Goal: Task Accomplishment & Management: Complete application form

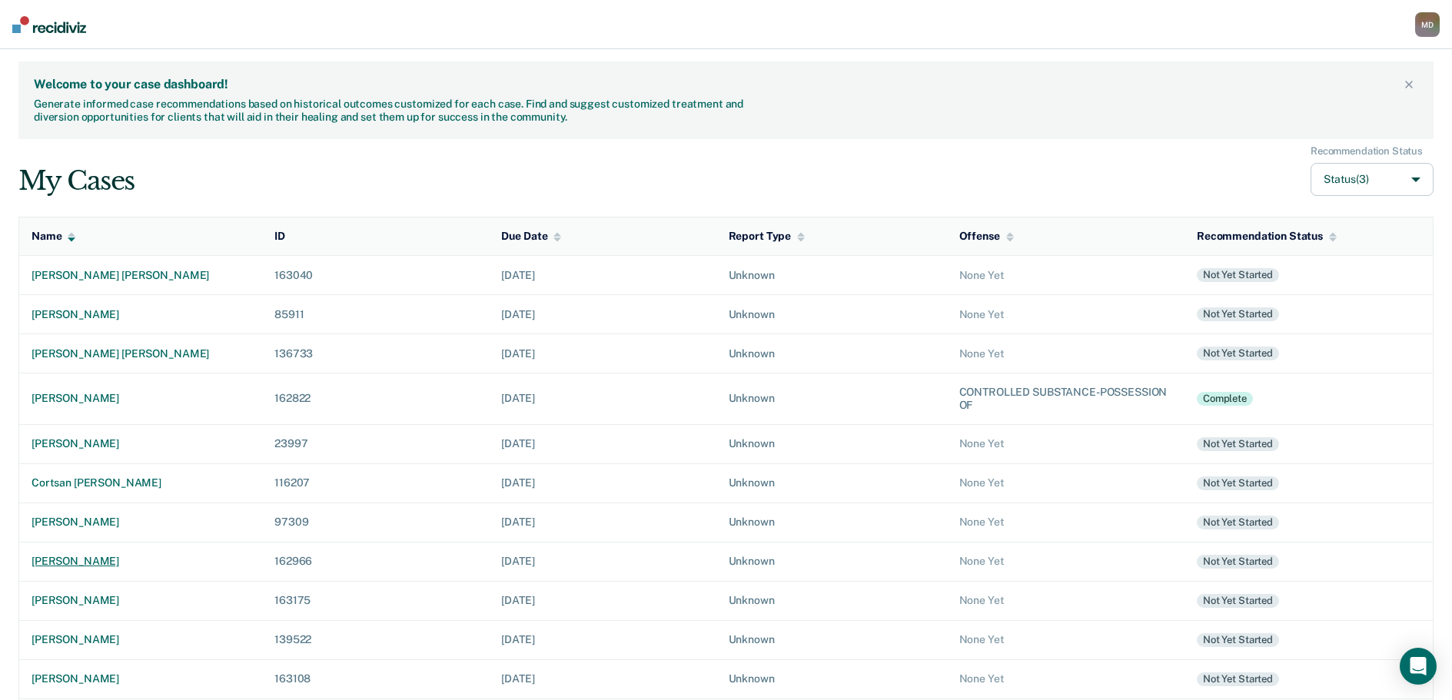
click at [118, 566] on div "[PERSON_NAME]" at bounding box center [141, 561] width 218 height 13
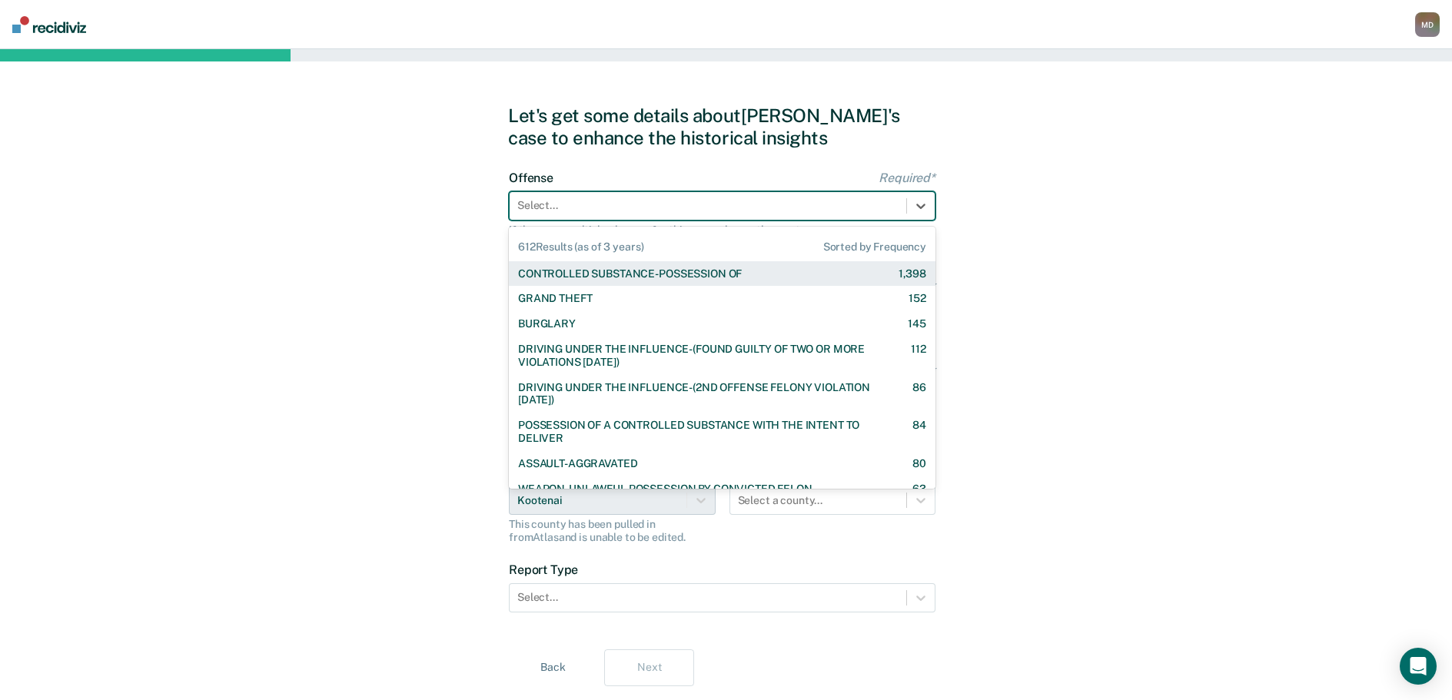
click at [593, 206] on div at bounding box center [707, 205] width 381 height 16
click at [599, 280] on div "CONTROLLED SUBSTANCE-POSSESSION OF" at bounding box center [630, 273] width 224 height 13
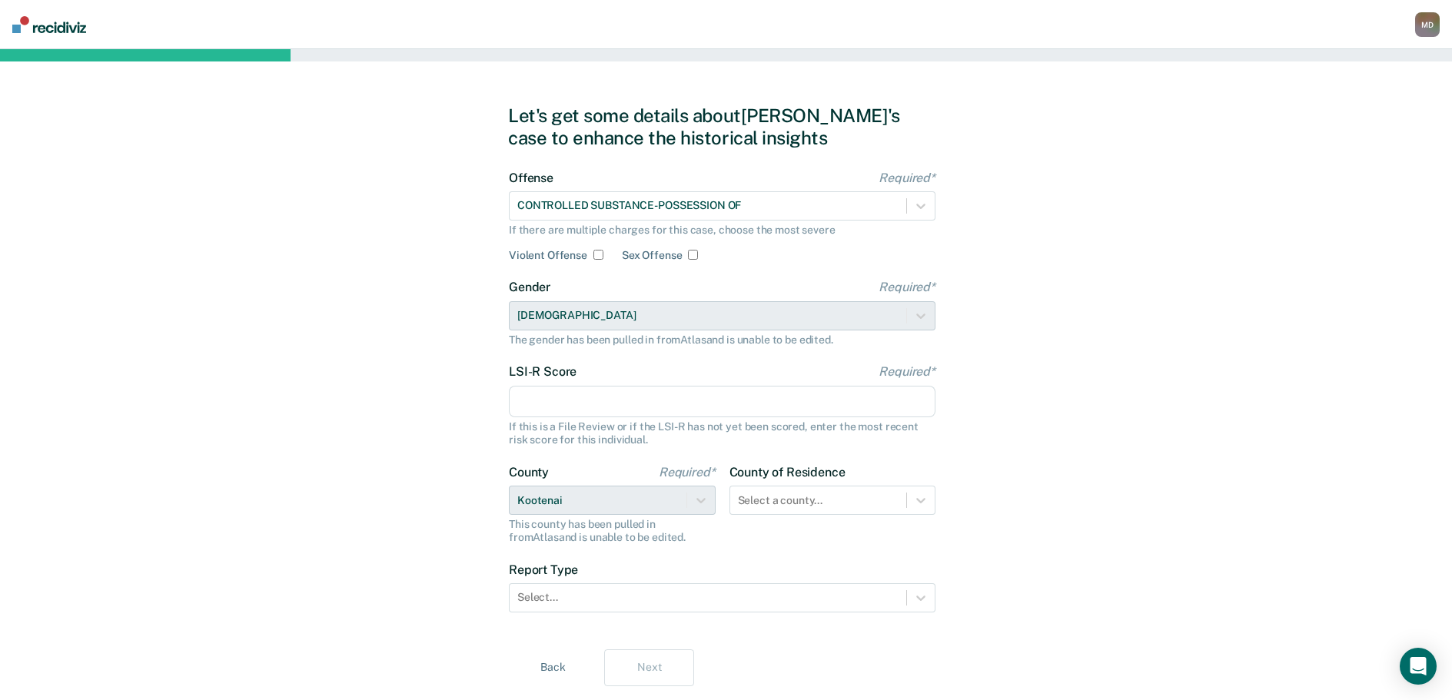
click at [579, 407] on input "LSI-R Score Required*" at bounding box center [722, 402] width 426 height 32
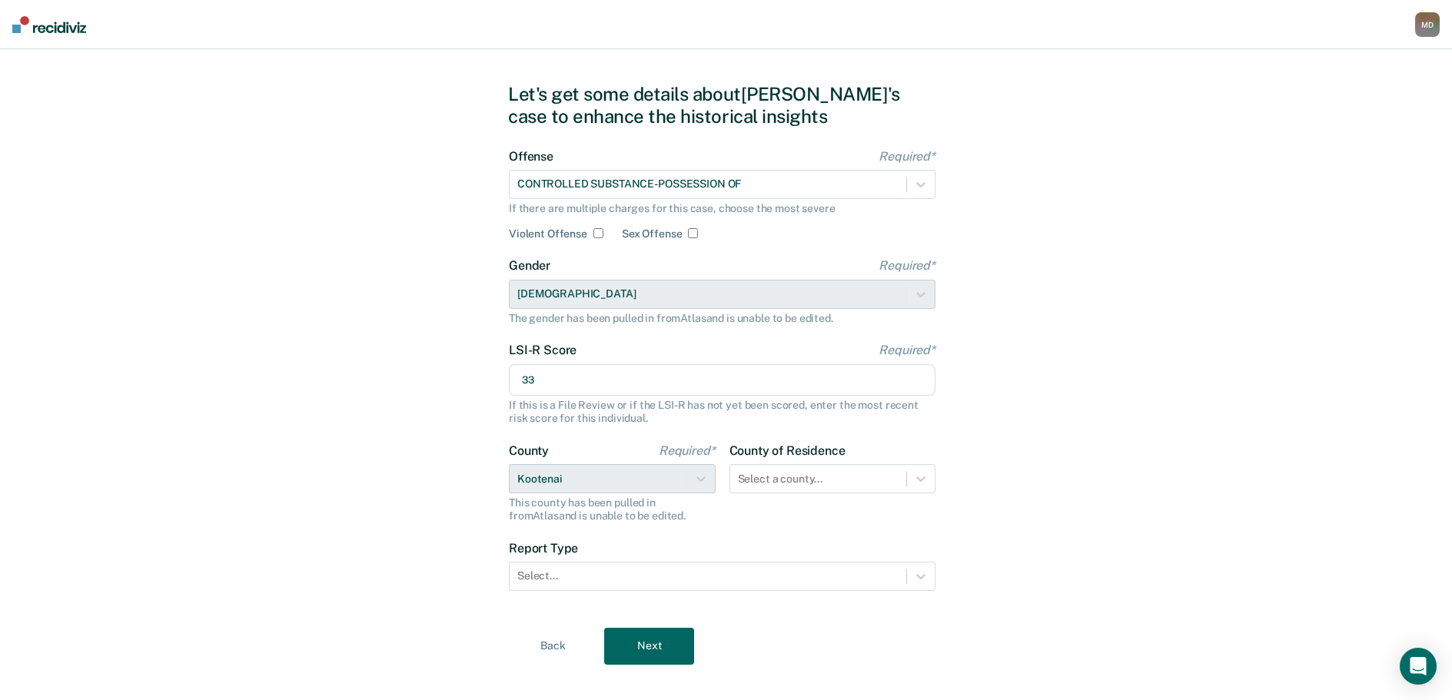
scroll to position [41, 0]
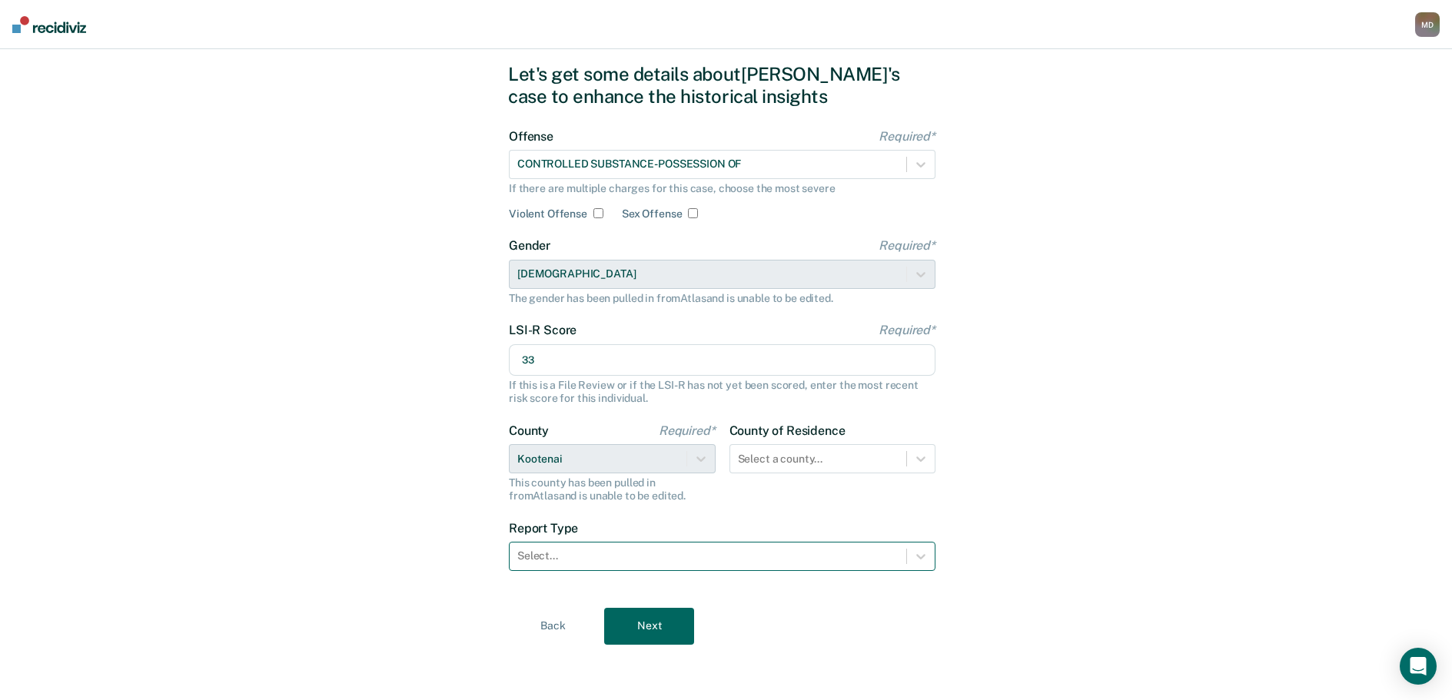
type input "33"
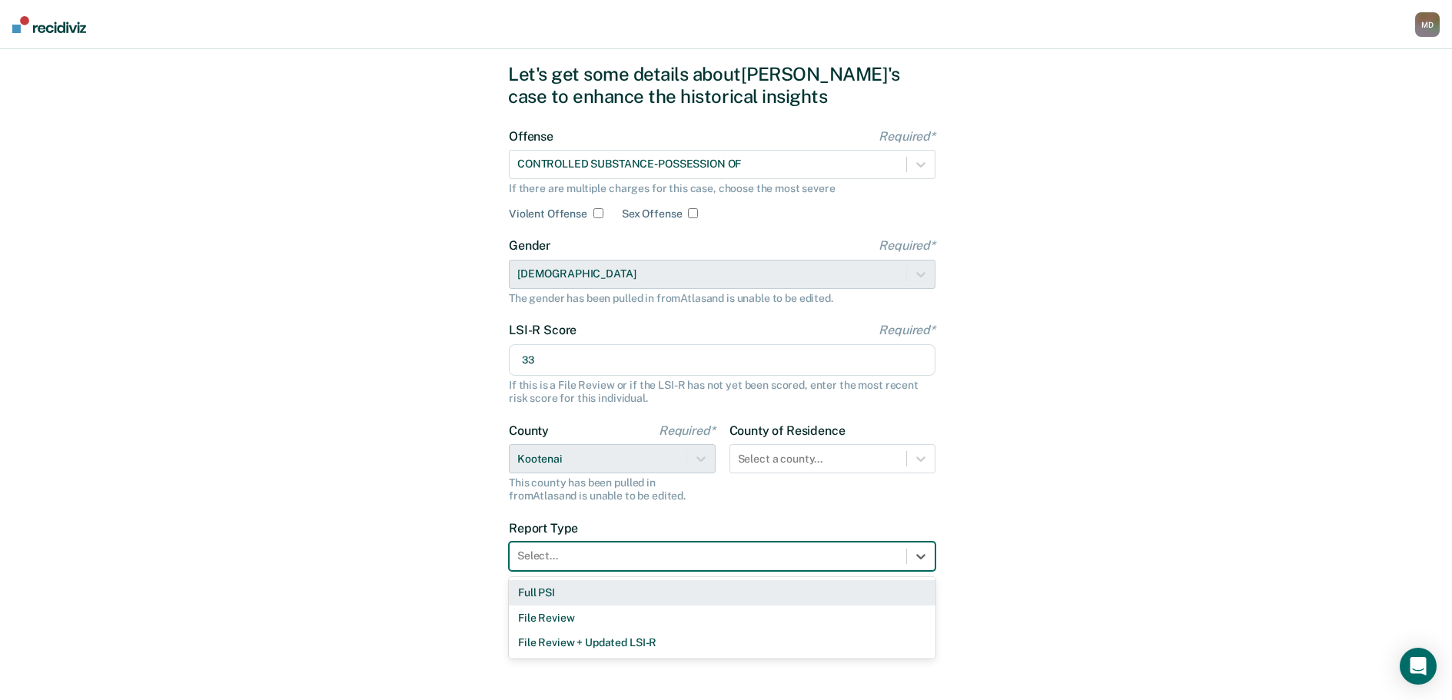
click at [684, 561] on div at bounding box center [707, 556] width 381 height 16
click at [525, 594] on div "Full PSI" at bounding box center [722, 592] width 426 height 25
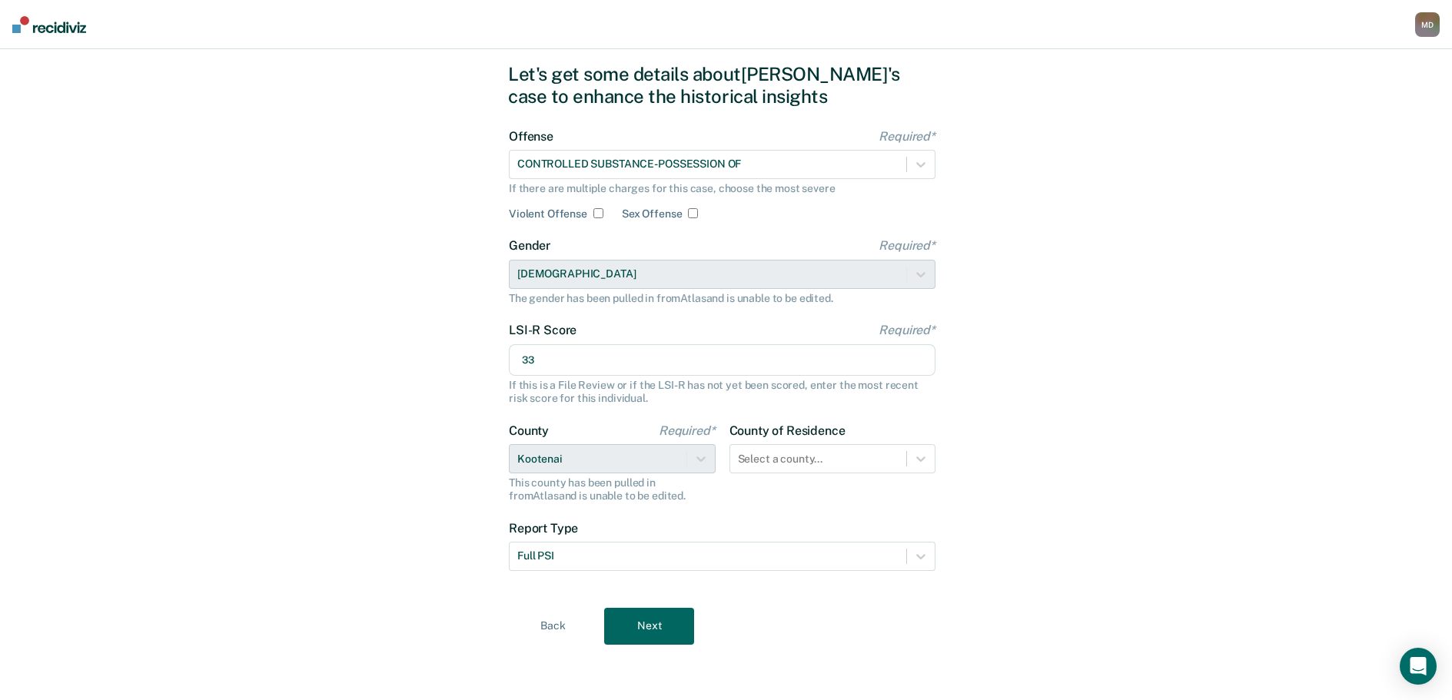
click at [649, 640] on button "Next" at bounding box center [649, 626] width 90 height 37
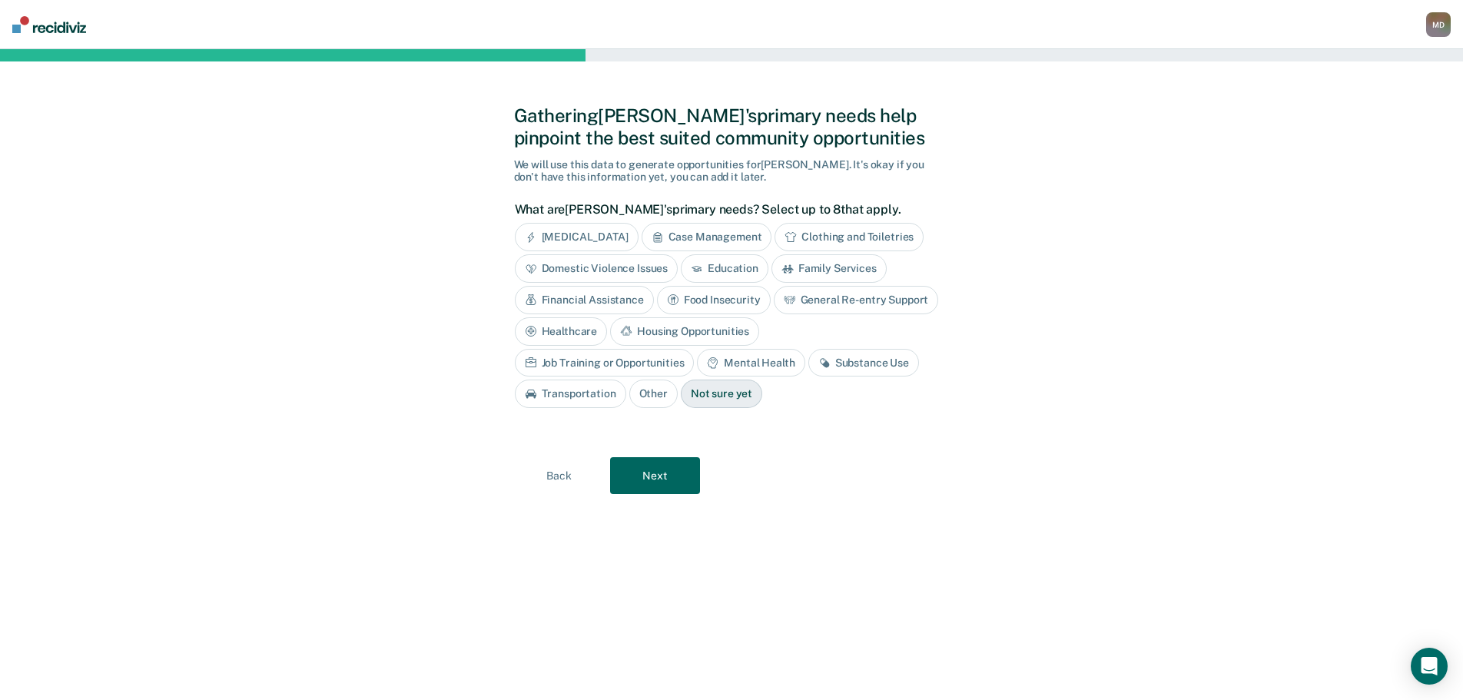
click at [739, 240] on div "Case Management" at bounding box center [707, 237] width 131 height 28
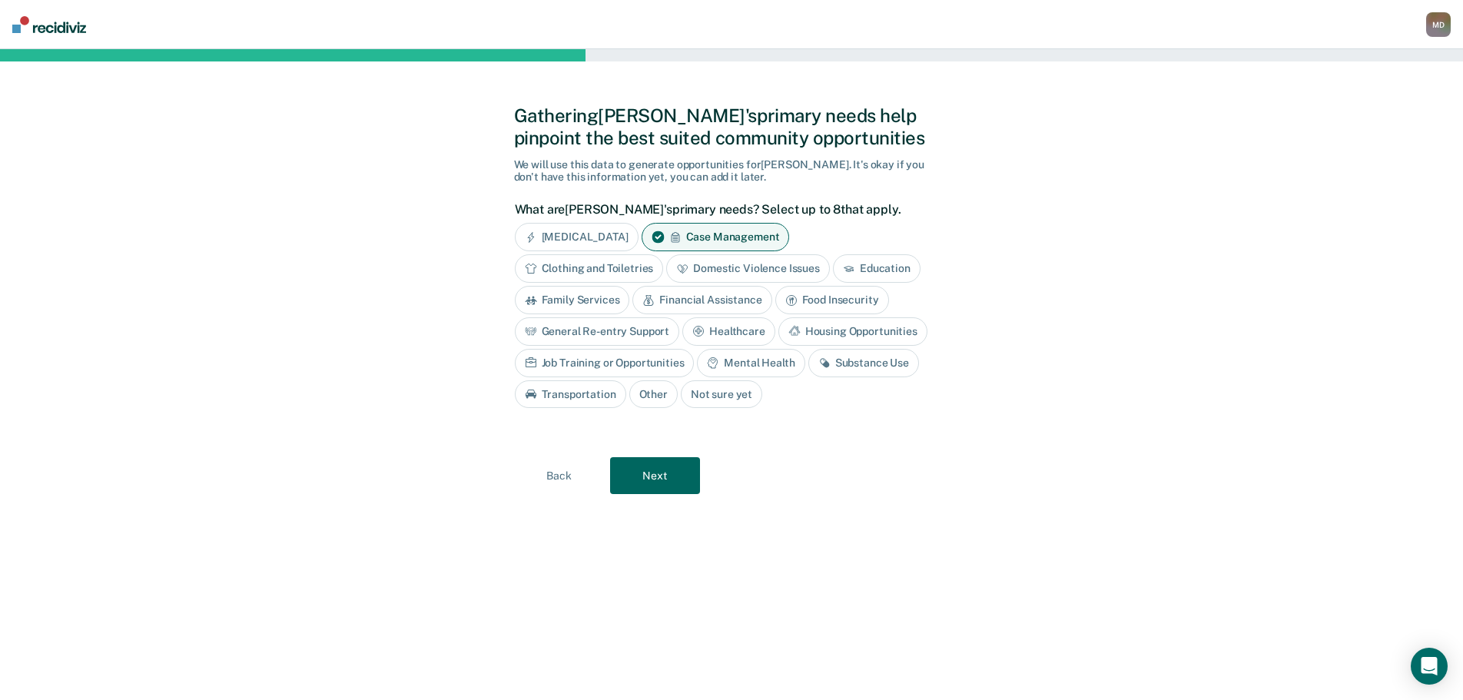
click at [630, 331] on div "General Re-entry Support" at bounding box center [597, 331] width 165 height 28
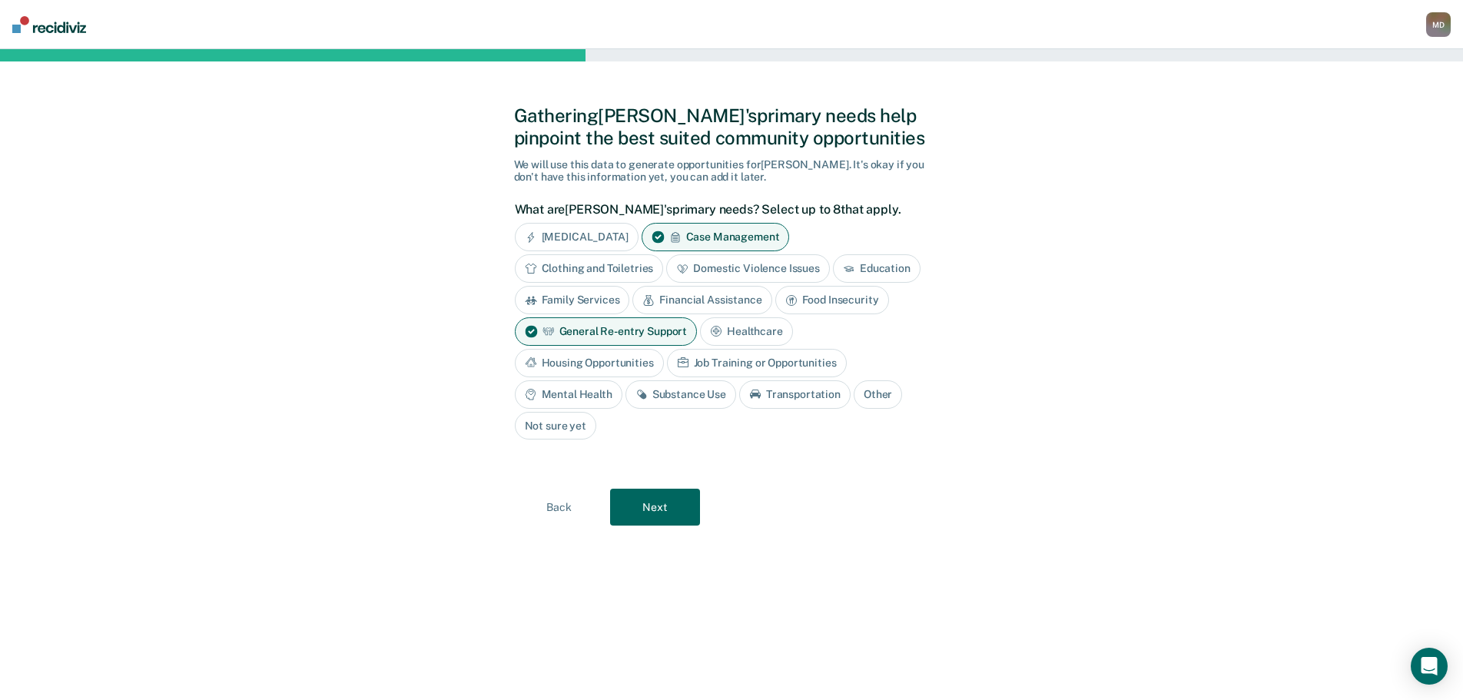
click at [625, 367] on div "Housing Opportunities" at bounding box center [589, 363] width 149 height 28
click at [751, 359] on div "Job Training or Opportunities" at bounding box center [775, 363] width 180 height 28
click at [593, 388] on div "Mental Health" at bounding box center [569, 394] width 108 height 28
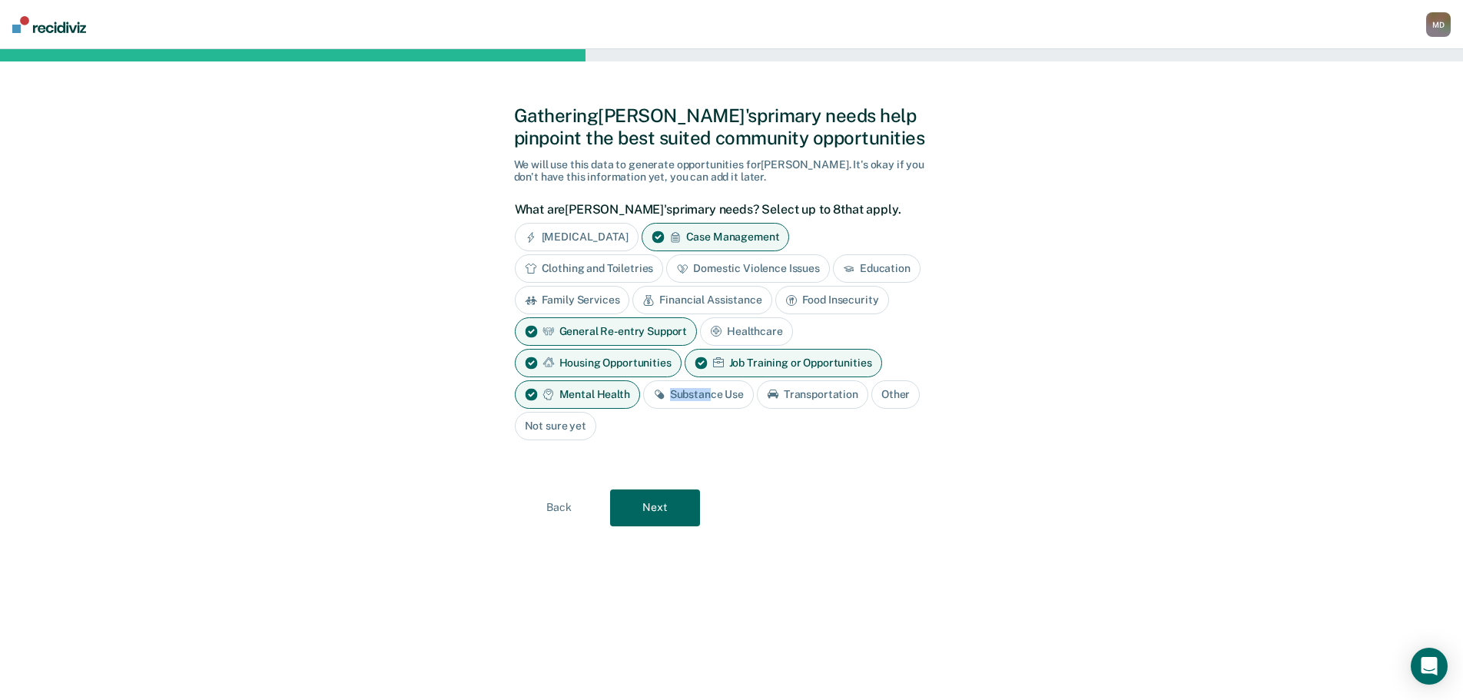
click at [710, 387] on div "Substance Use" at bounding box center [698, 394] width 111 height 28
click at [671, 516] on button "Next" at bounding box center [655, 508] width 90 height 37
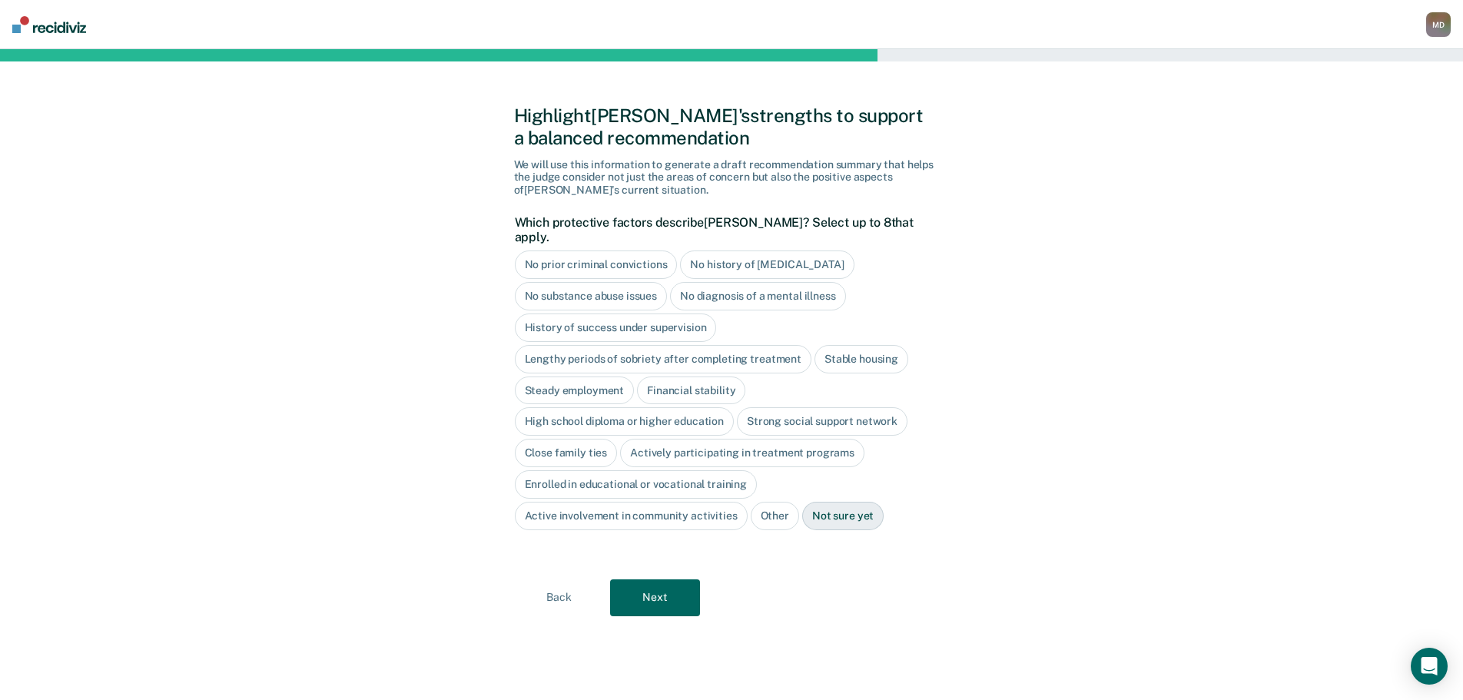
click at [659, 585] on button "Next" at bounding box center [655, 597] width 90 height 37
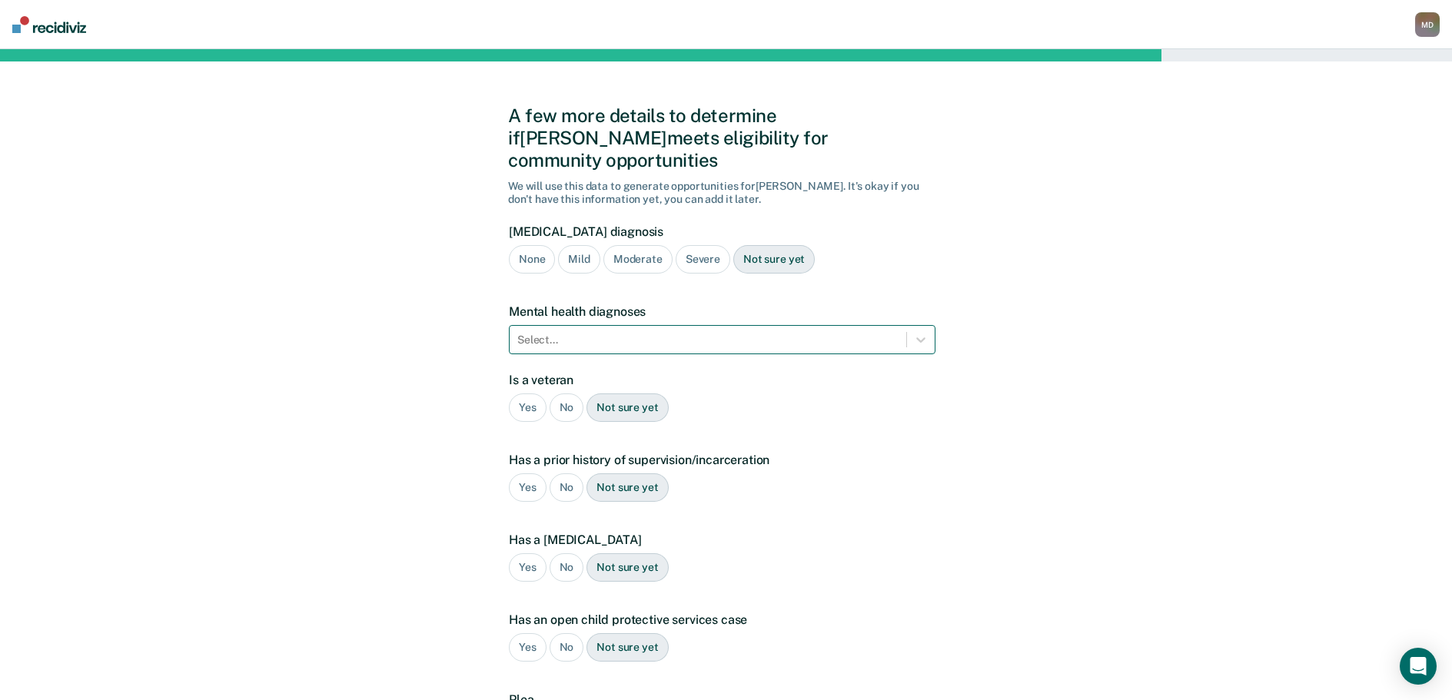
click at [572, 332] on div at bounding box center [707, 340] width 381 height 16
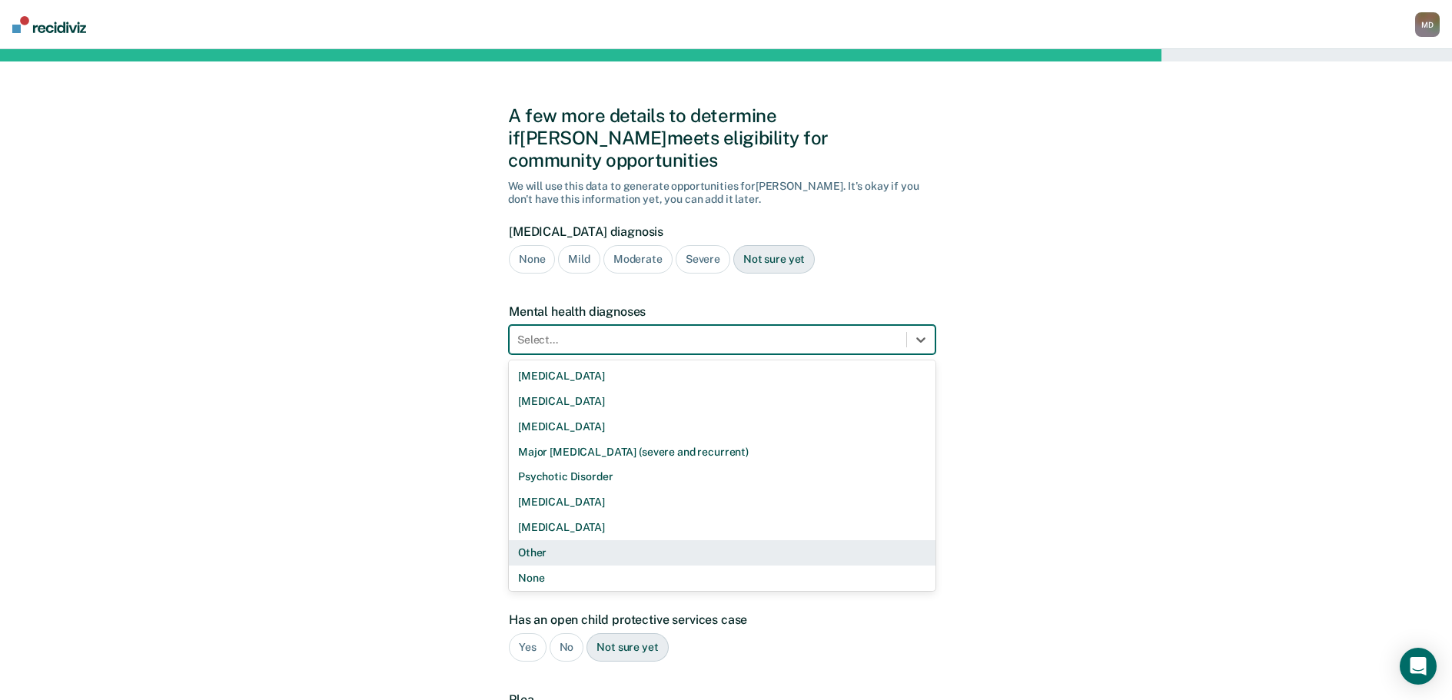
click at [556, 540] on div "Other" at bounding box center [722, 552] width 426 height 25
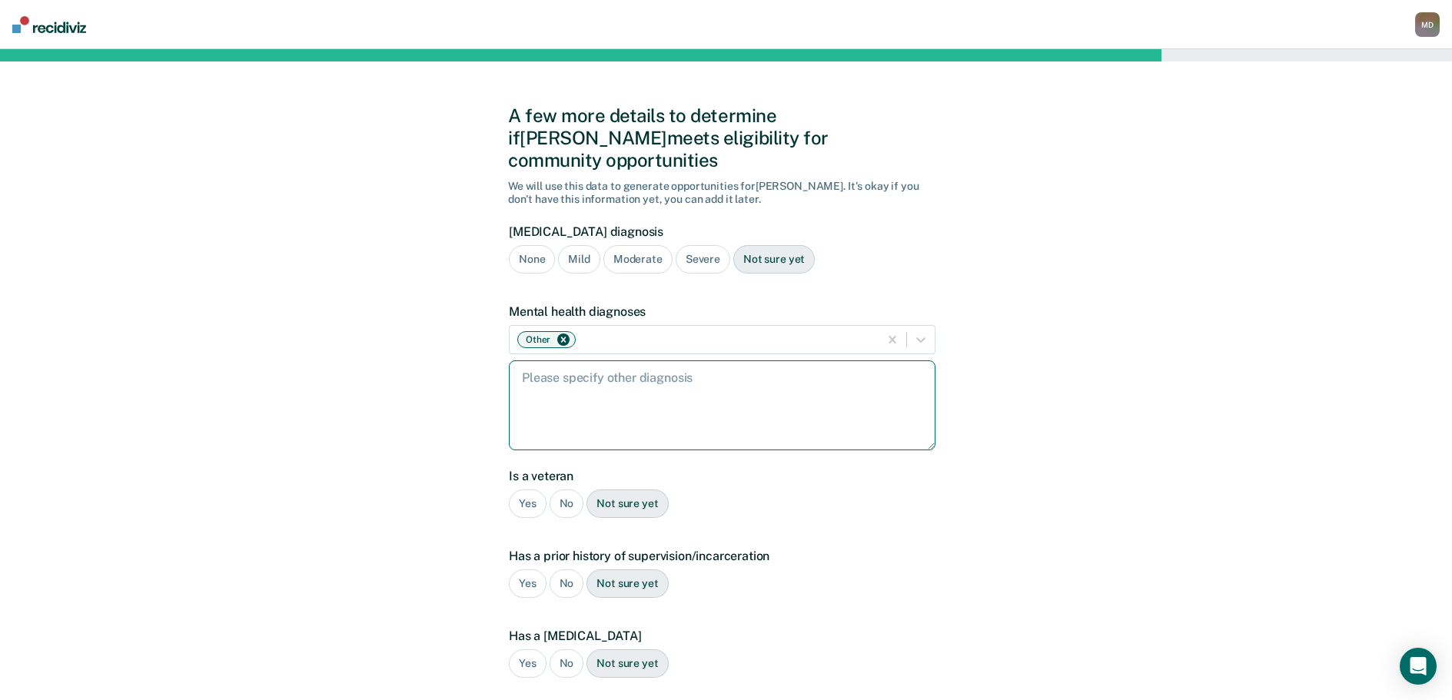
click at [628, 373] on textarea at bounding box center [722, 405] width 426 height 90
type textarea "anxiety, [MEDICAL_DATA], [MEDICAL_DATA], [MEDICAL_DATA]"
click at [559, 490] on div "No" at bounding box center [566, 504] width 35 height 28
click at [528, 569] on div "Yes" at bounding box center [528, 583] width 38 height 28
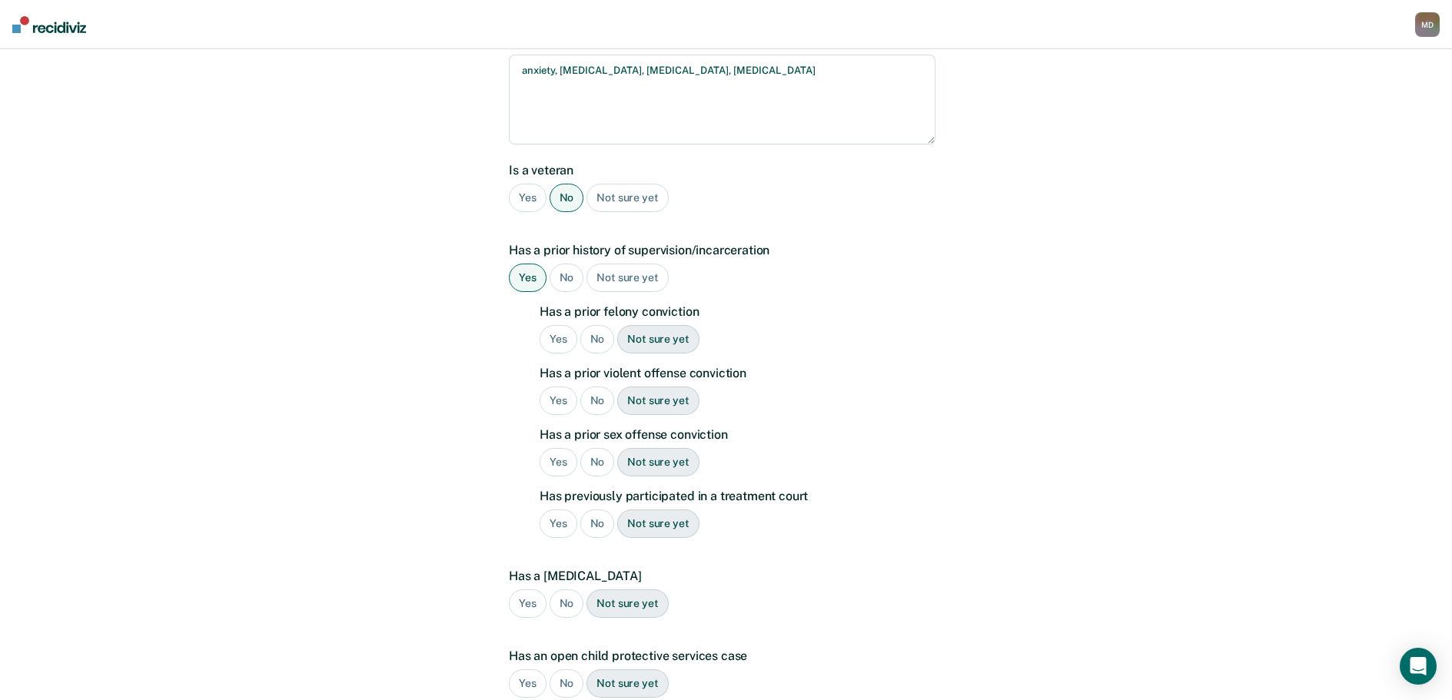
scroll to position [307, 0]
click at [556, 324] on div "Yes" at bounding box center [558, 338] width 38 height 28
click at [605, 385] on div "No" at bounding box center [597, 399] width 35 height 28
click at [599, 446] on div "No" at bounding box center [597, 460] width 35 height 28
click at [599, 508] on div "No" at bounding box center [597, 522] width 35 height 28
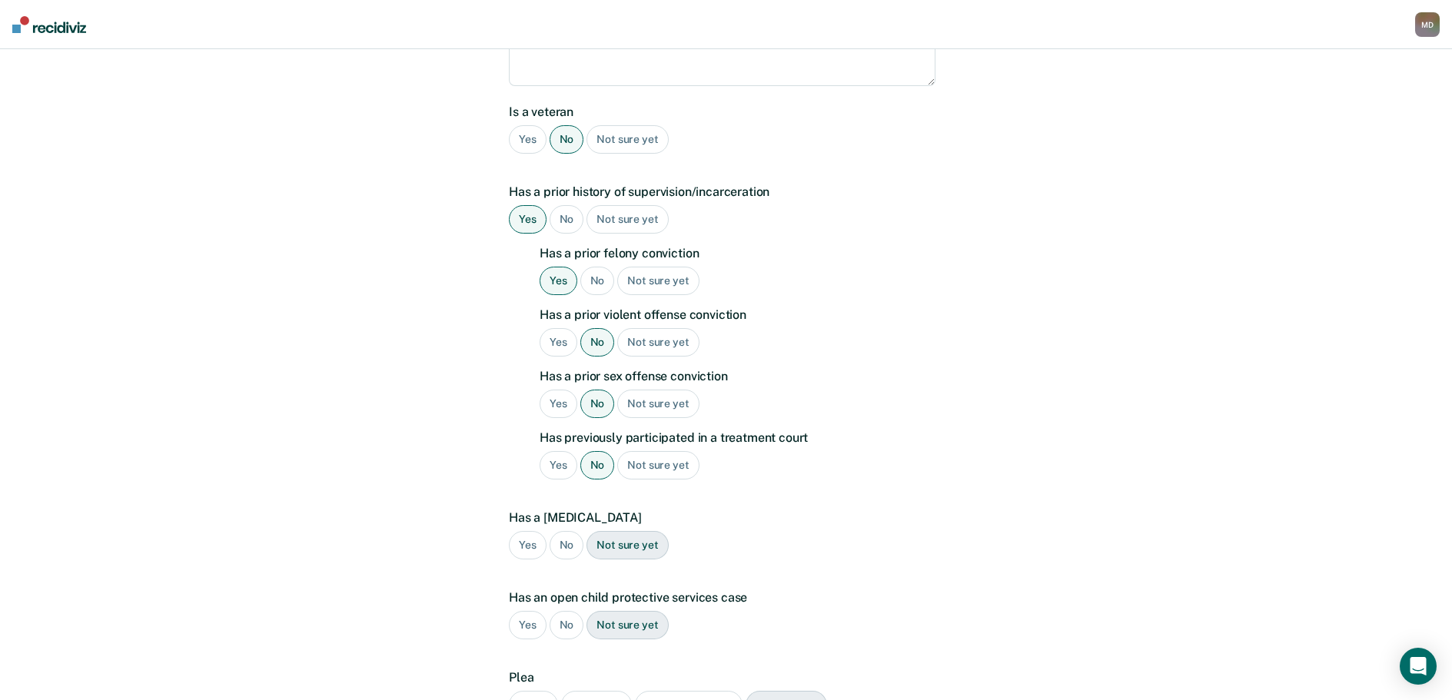
scroll to position [503, 0]
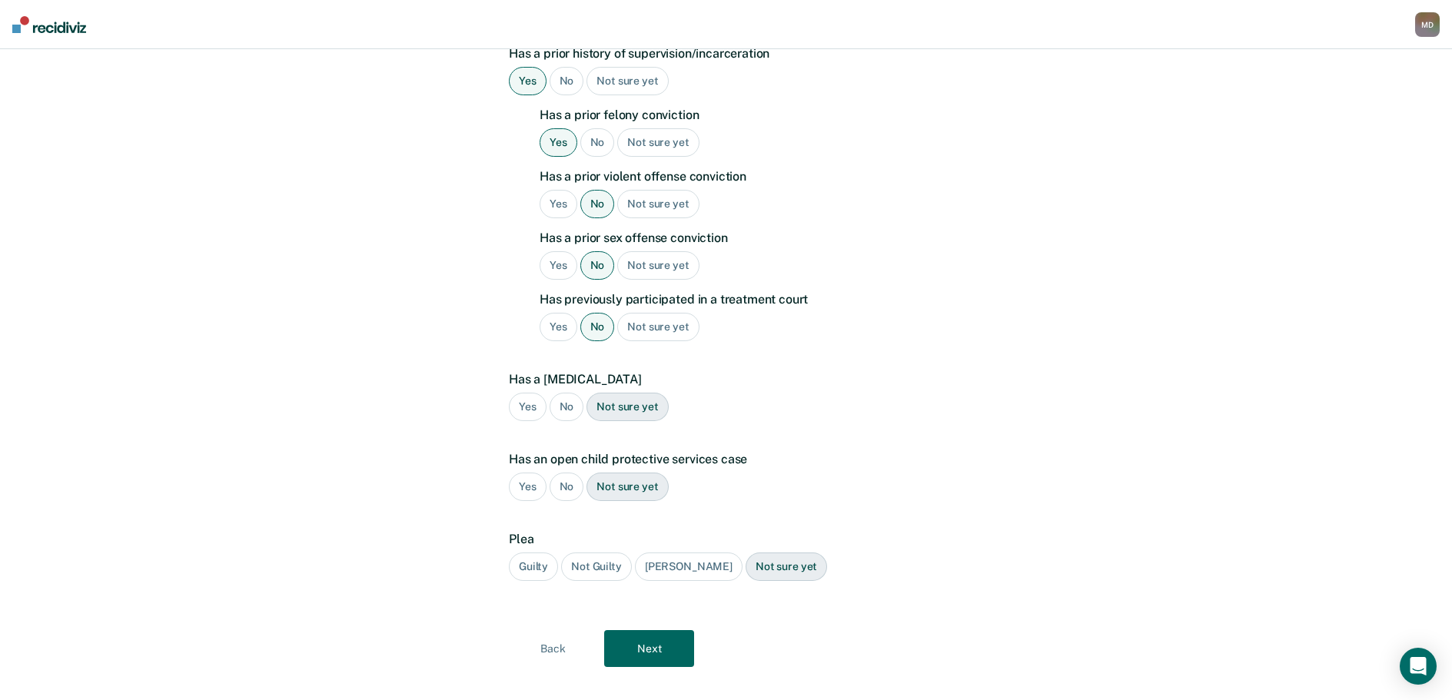
click at [568, 393] on div "No" at bounding box center [566, 407] width 35 height 28
click at [563, 473] on div "No" at bounding box center [566, 487] width 35 height 28
click at [530, 553] on div "Guilty" at bounding box center [533, 567] width 49 height 28
click at [646, 630] on button "Next" at bounding box center [649, 648] width 90 height 37
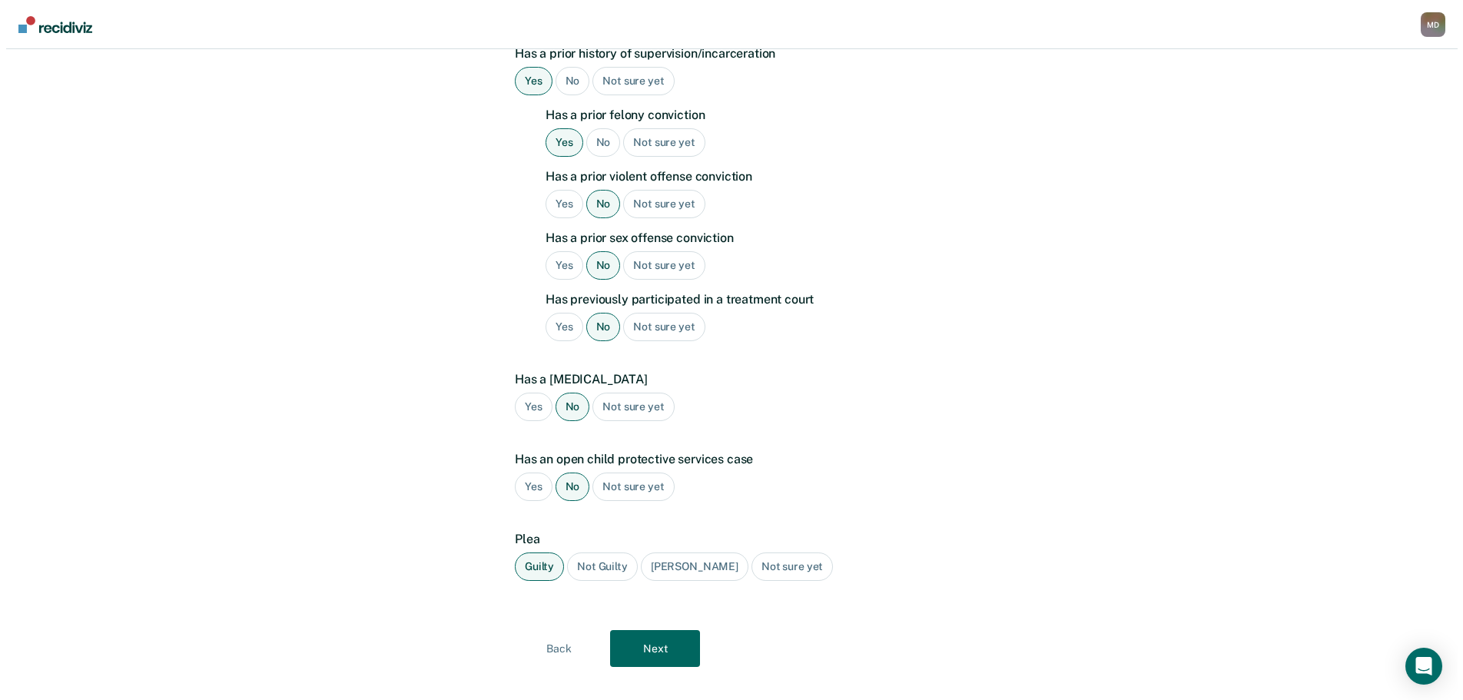
scroll to position [0, 0]
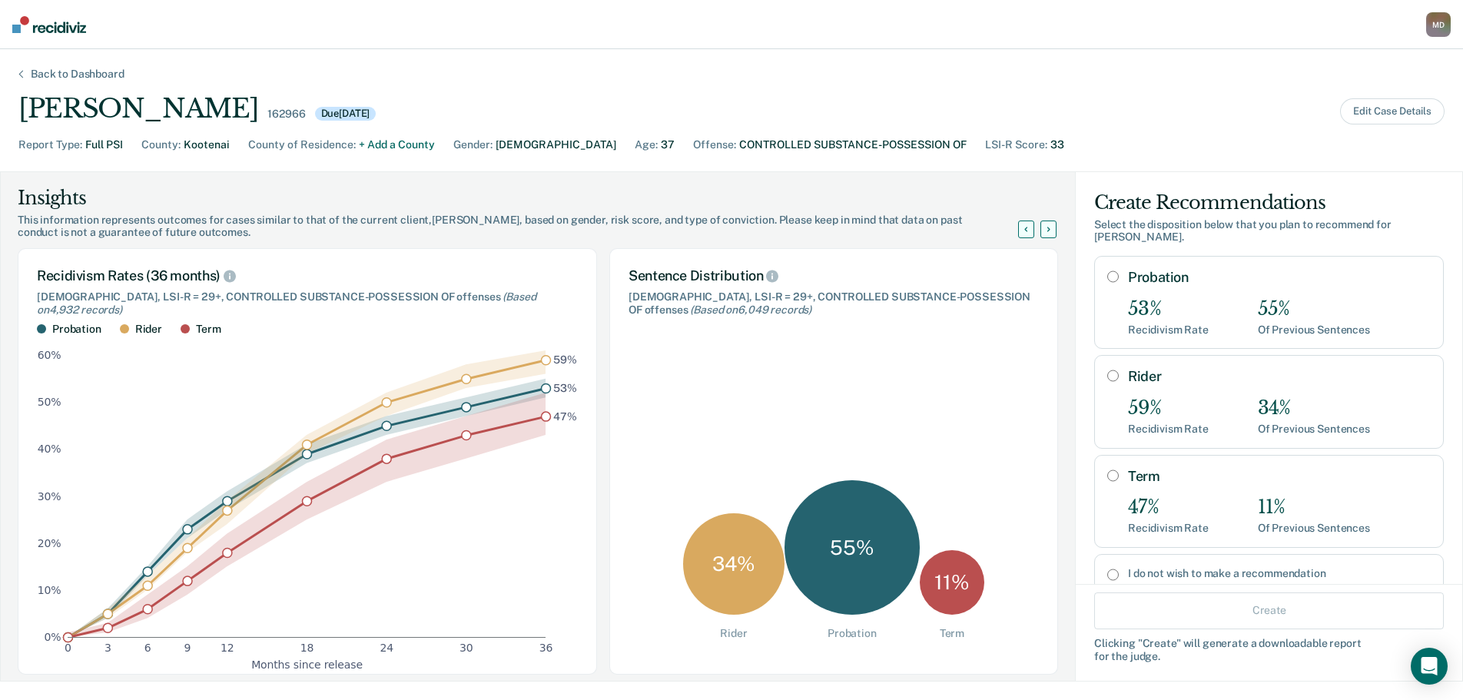
click at [1107, 377] on input "Rider" at bounding box center [1113, 376] width 12 height 12
radio input "true"
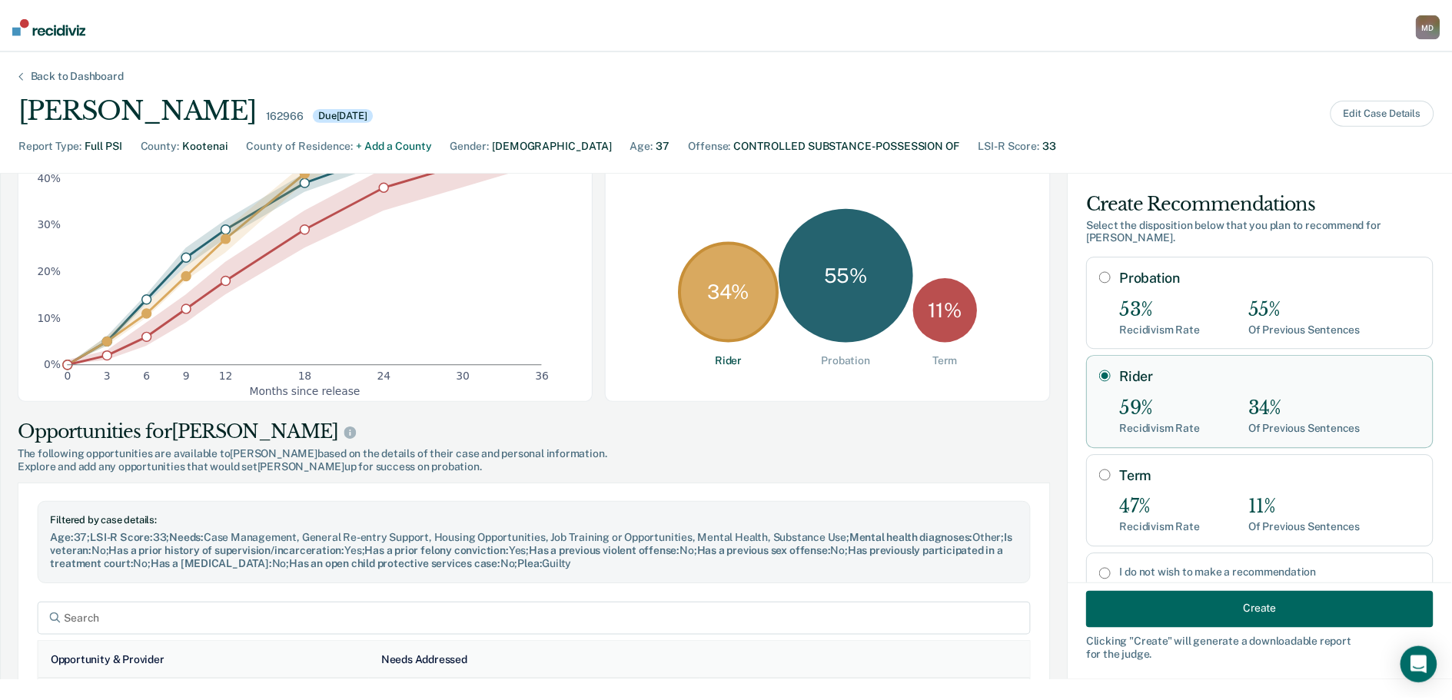
scroll to position [384, 0]
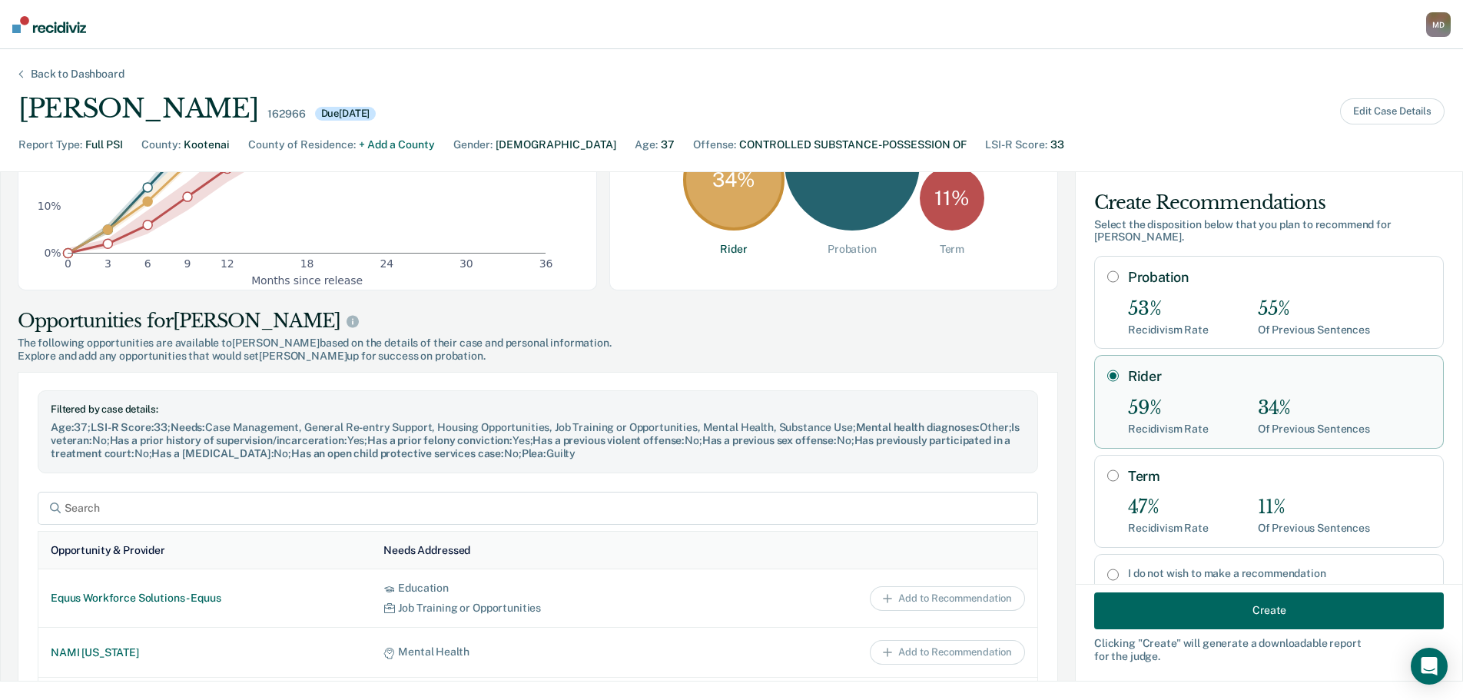
click at [1243, 620] on button "Create" at bounding box center [1269, 610] width 350 height 37
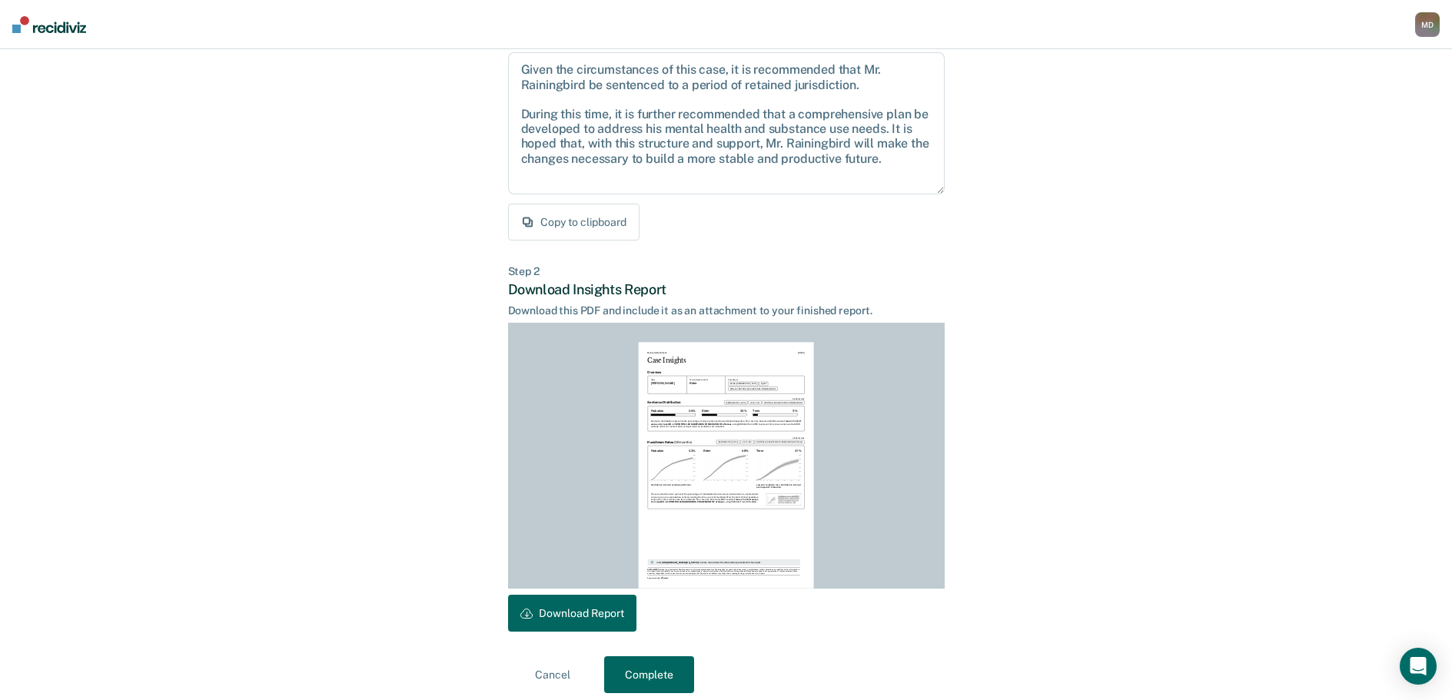
scroll to position [176, 0]
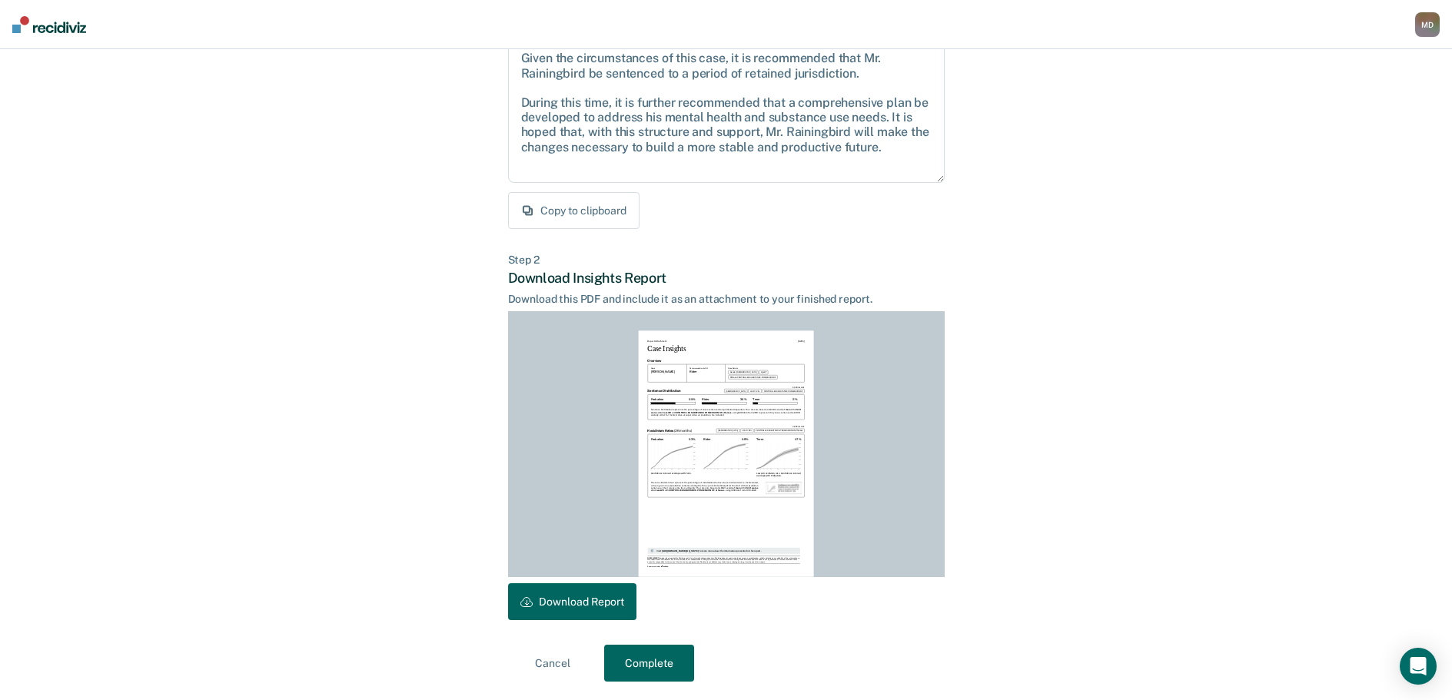
click at [580, 603] on button "Download Report" at bounding box center [572, 601] width 128 height 37
click at [643, 659] on button "Complete" at bounding box center [649, 663] width 90 height 37
